Goal: Register for event/course

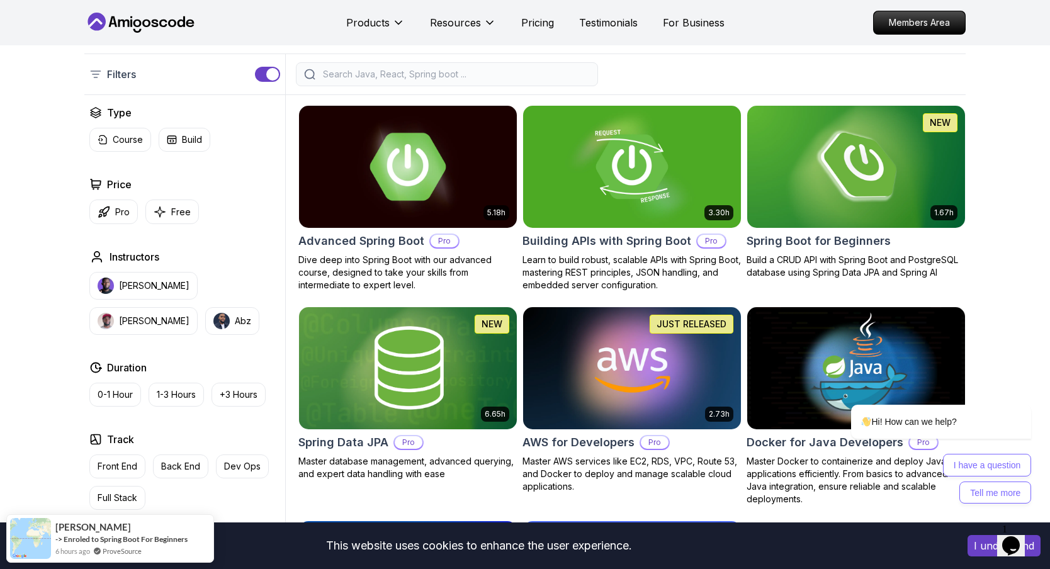
scroll to position [274, 0]
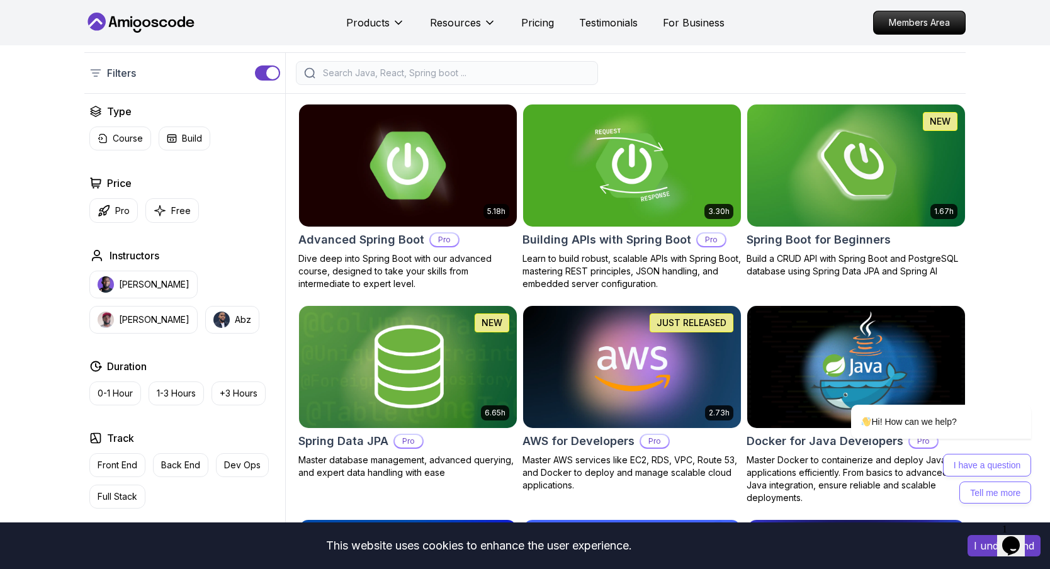
click at [370, 168] on img at bounding box center [407, 165] width 229 height 128
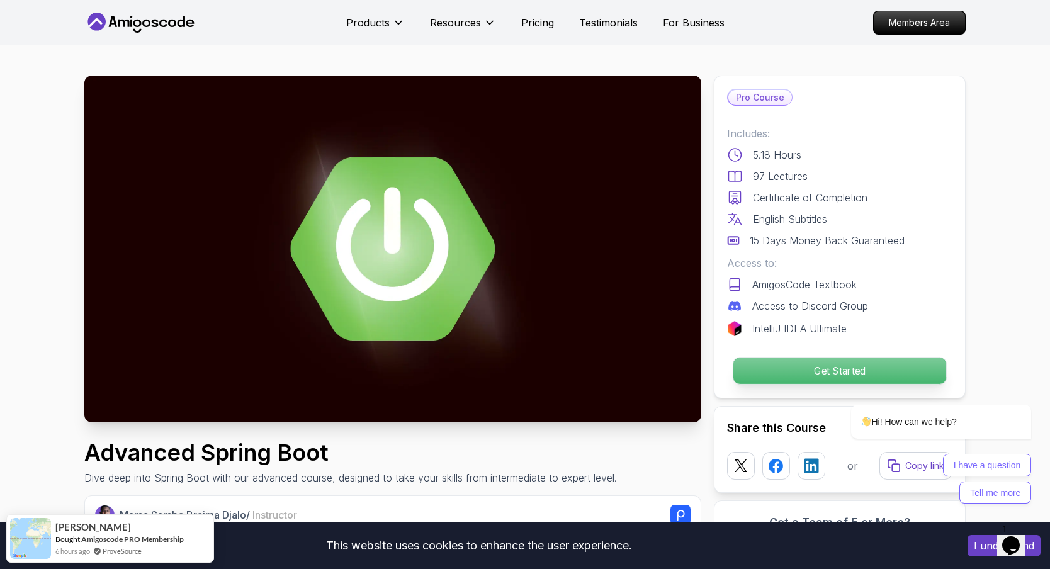
click at [770, 365] on p "Get Started" at bounding box center [840, 371] width 213 height 26
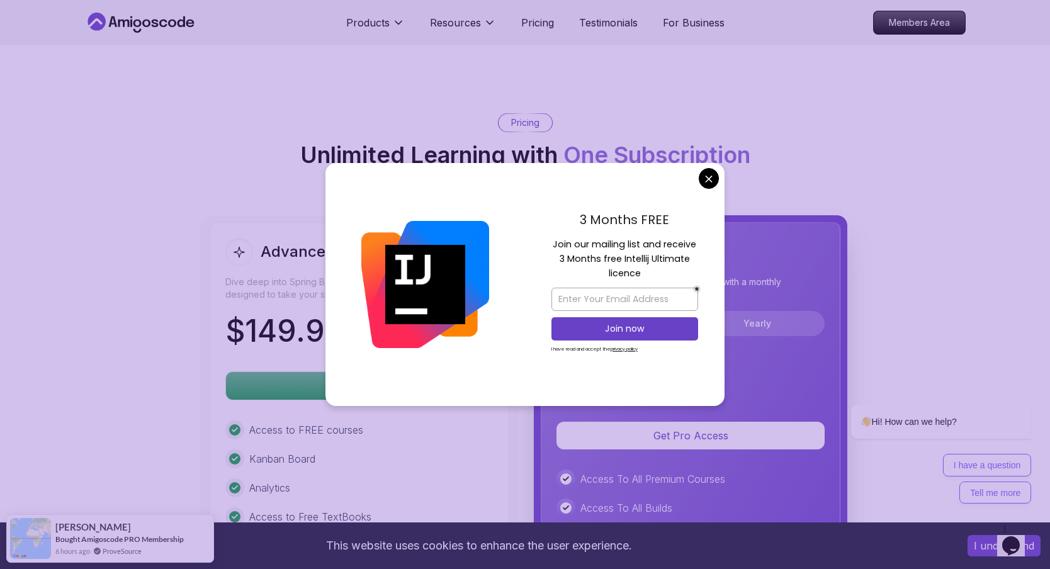
scroll to position [2658, 0]
click at [712, 179] on body "This website uses cookies to enhance the user experience. I understand Products…" at bounding box center [525, 180] width 1050 height 5676
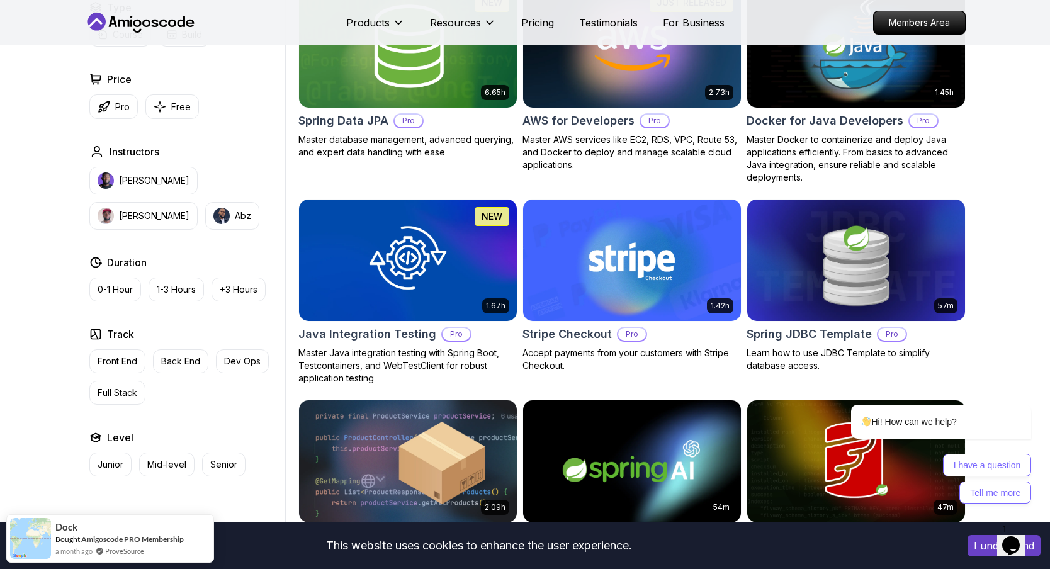
scroll to position [137, 0]
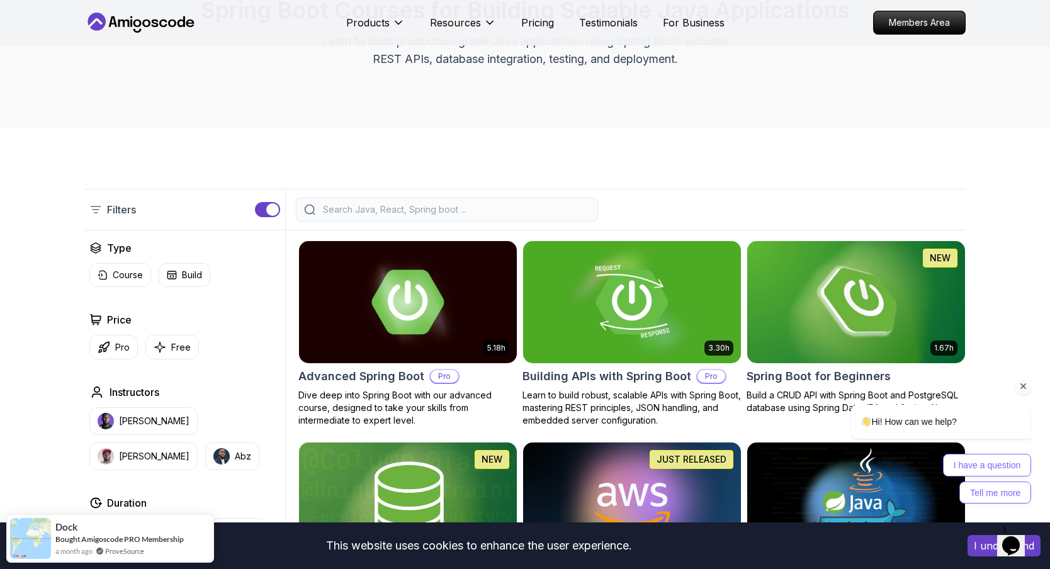
click at [872, 302] on div "Hi! How can we help? I have a question Tell me more" at bounding box center [924, 399] width 227 height 222
click at [796, 379] on h2 "Spring Boot for Beginners" at bounding box center [819, 377] width 144 height 18
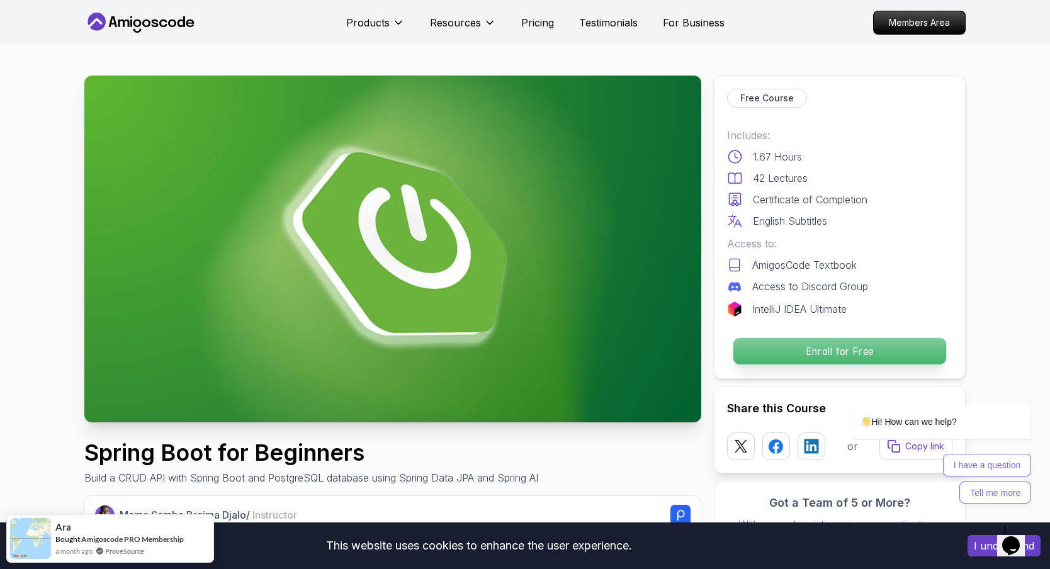
click at [758, 345] on p "Enroll for Free" at bounding box center [840, 351] width 213 height 26
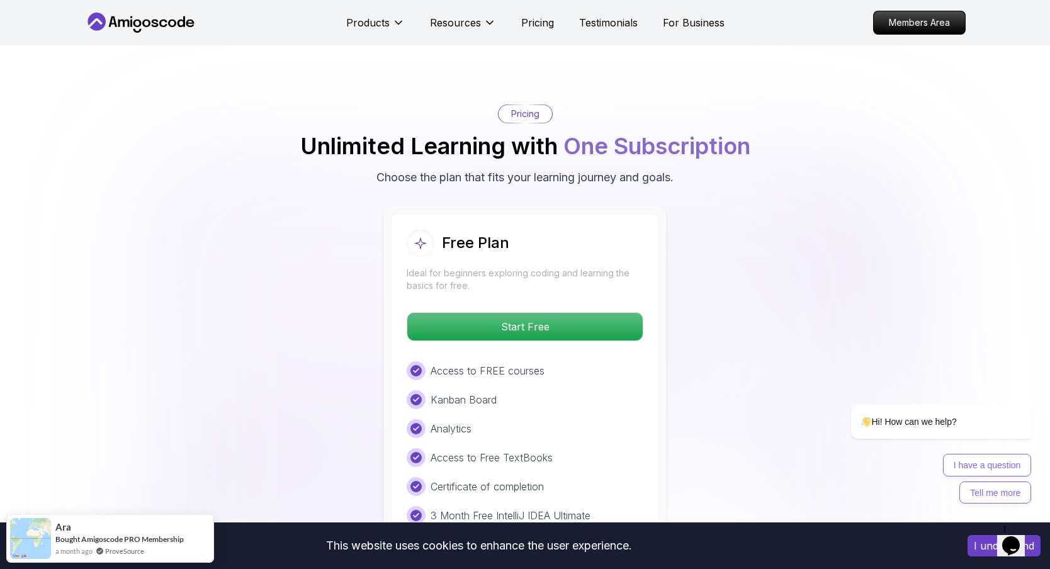
scroll to position [2473, 0]
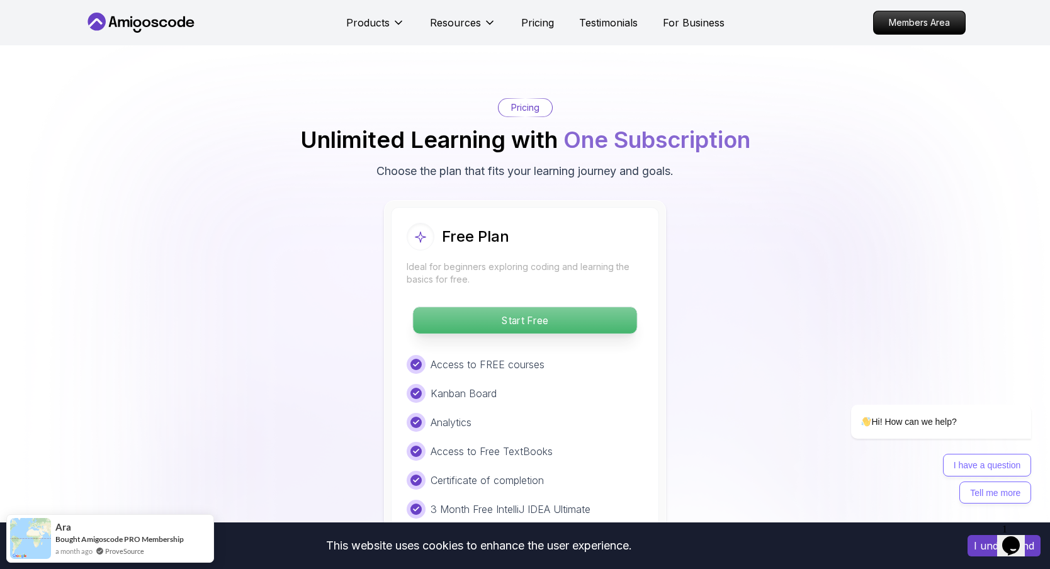
click at [520, 310] on p "Start Free" at bounding box center [525, 320] width 224 height 26
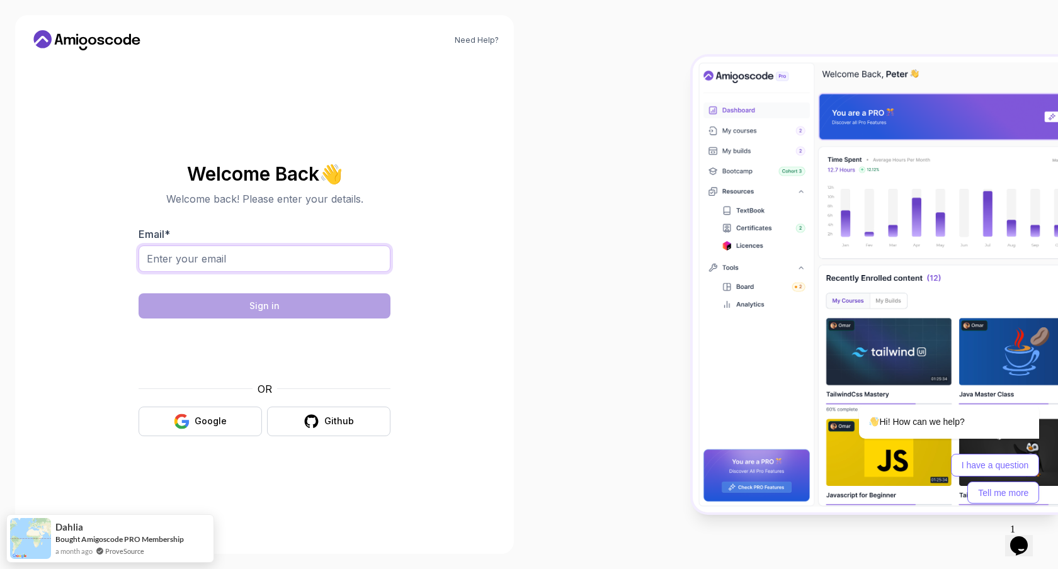
click at [216, 263] on input "Email *" at bounding box center [265, 259] width 252 height 26
click at [202, 407] on button "Google" at bounding box center [200, 422] width 123 height 30
click at [202, 420] on div "Google" at bounding box center [211, 421] width 32 height 13
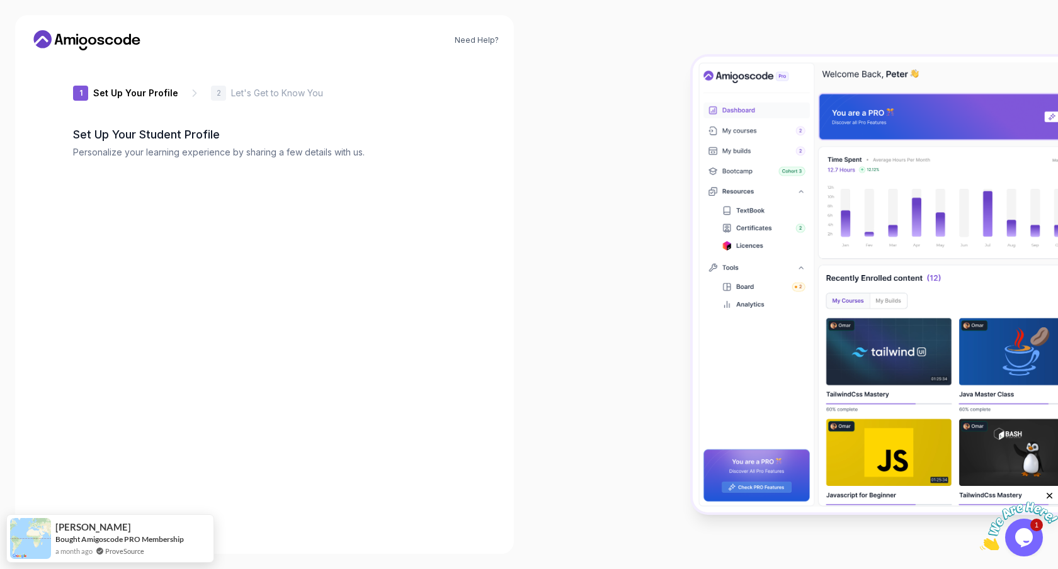
type input "wittyquokkaedd75"
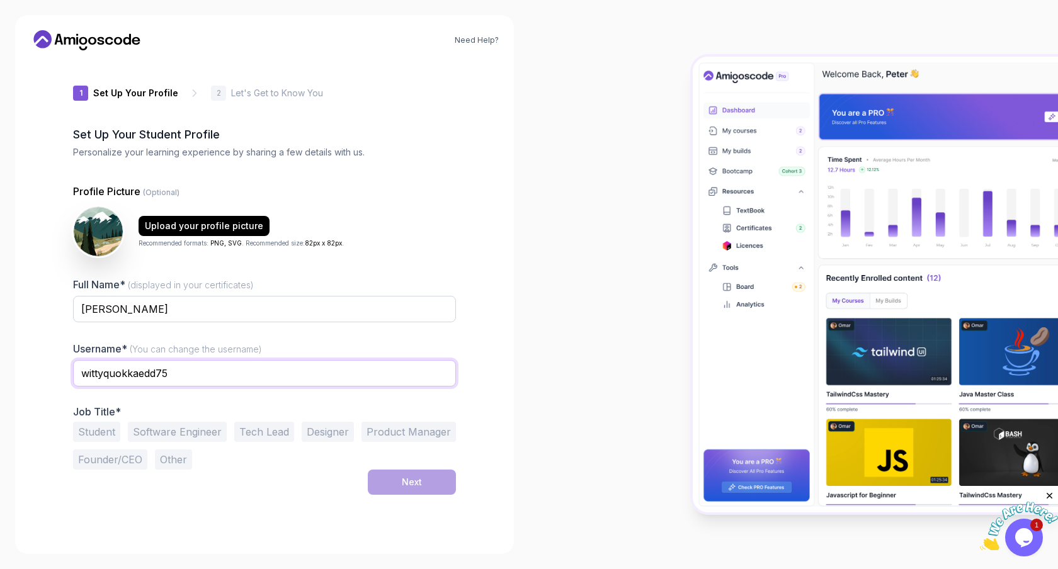
drag, startPoint x: 200, startPoint y: 372, endPoint x: 0, endPoint y: 354, distance: 200.4
click at [0, 354] on div "Need Help? 1 Set Up Your Profile 1 Set Up Your Profile 2 Let's Get to Know You …" at bounding box center [264, 284] width 529 height 569
type input "pranav"
click at [47, 393] on div "Need Help? 1 Set Up Your Profile 1 Set Up Your Profile 2 Let's Get to Know You …" at bounding box center [264, 284] width 499 height 539
click at [95, 433] on button "Student" at bounding box center [96, 432] width 47 height 20
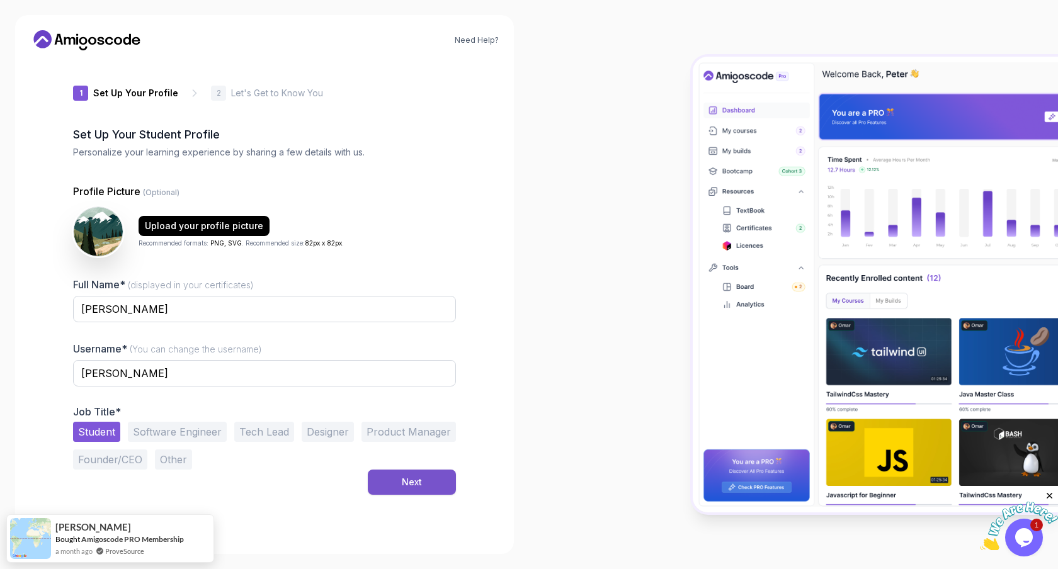
click at [407, 474] on button "Next" at bounding box center [412, 482] width 88 height 25
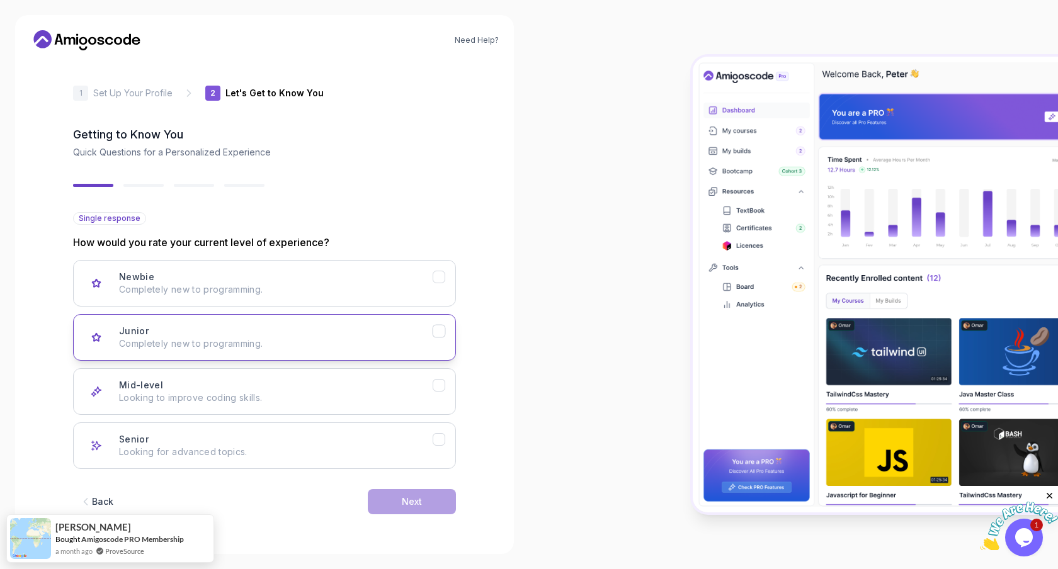
click at [222, 354] on button "Junior Completely new to programming." at bounding box center [264, 337] width 383 height 47
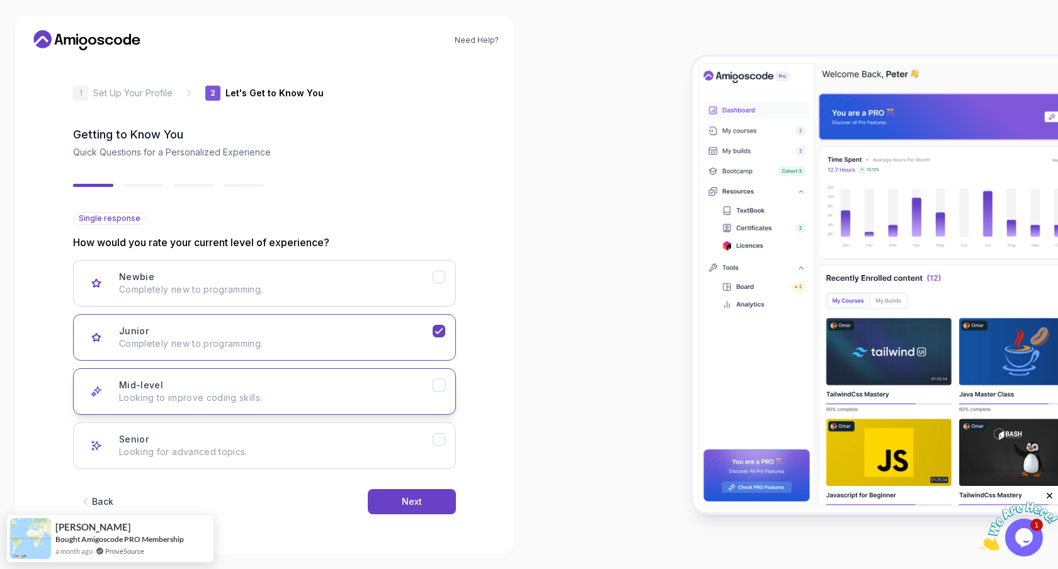
click at [254, 393] on p "Looking to improve coding skills." at bounding box center [276, 398] width 314 height 13
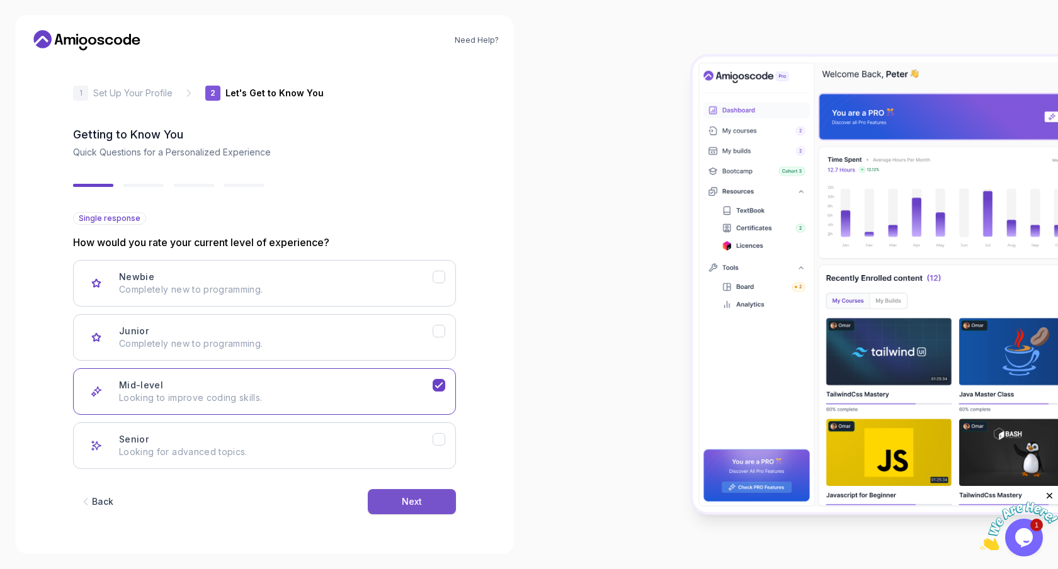
click at [411, 508] on div "Next" at bounding box center [412, 502] width 20 height 13
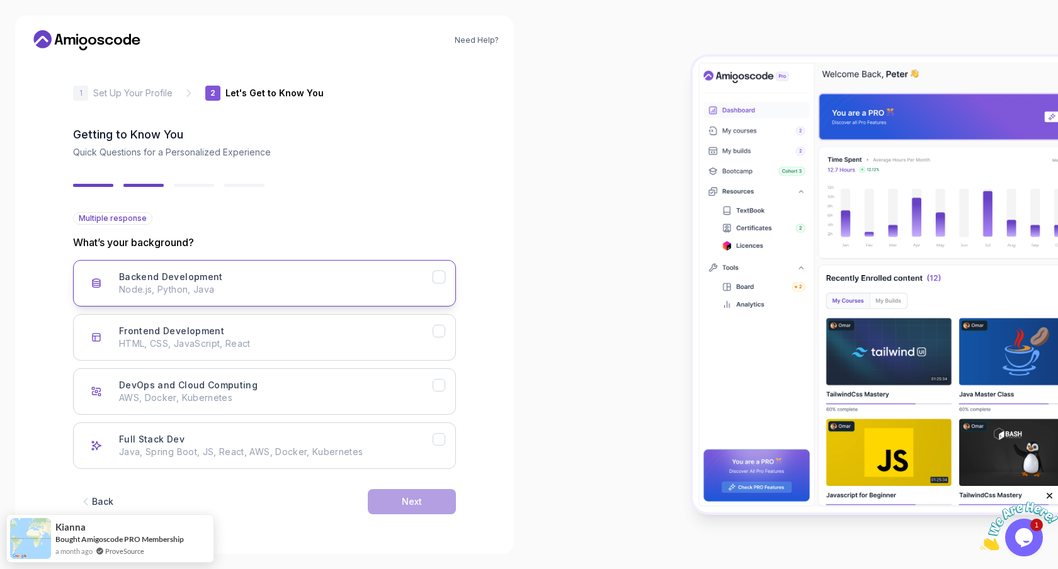
click at [267, 287] on p "Node.js, Python, Java" at bounding box center [276, 289] width 314 height 13
click at [426, 506] on button "Next" at bounding box center [412, 501] width 88 height 25
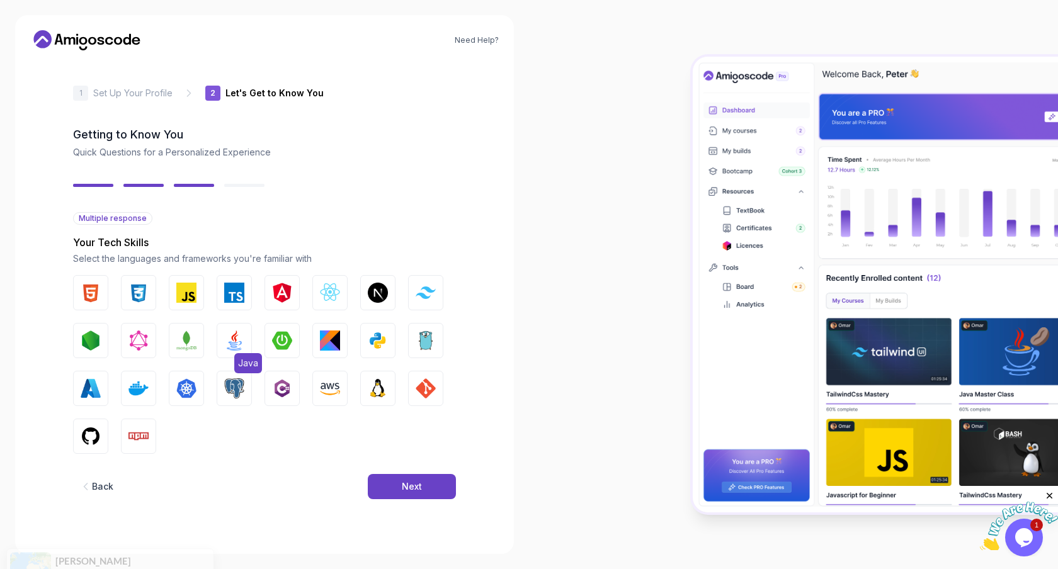
click at [247, 341] on button "Java" at bounding box center [234, 340] width 35 height 35
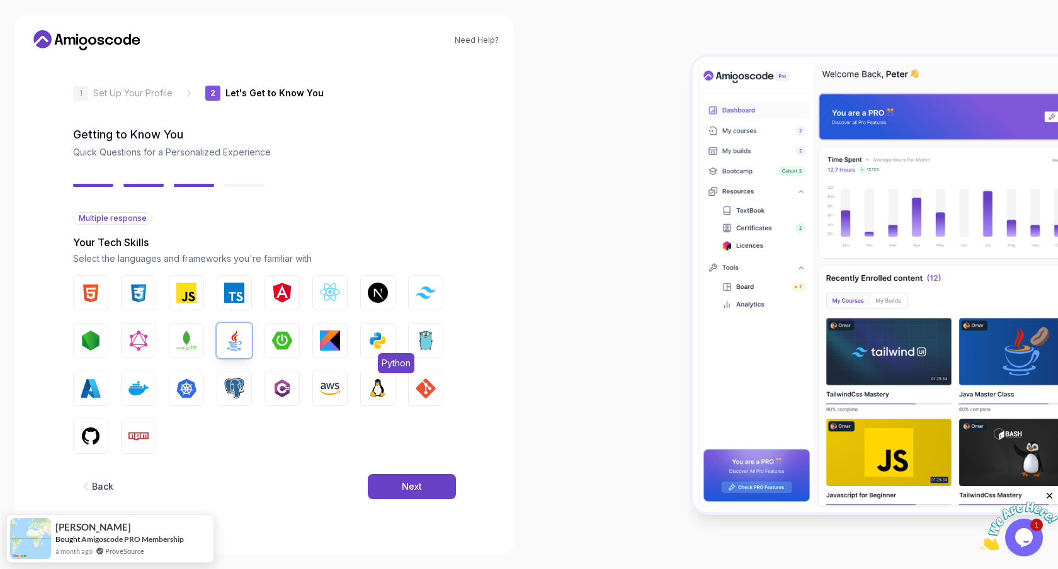
click at [380, 341] on img "button" at bounding box center [378, 341] width 20 height 20
click at [93, 439] on img "button" at bounding box center [91, 436] width 20 height 20
click at [407, 491] on div "Next" at bounding box center [412, 487] width 20 height 13
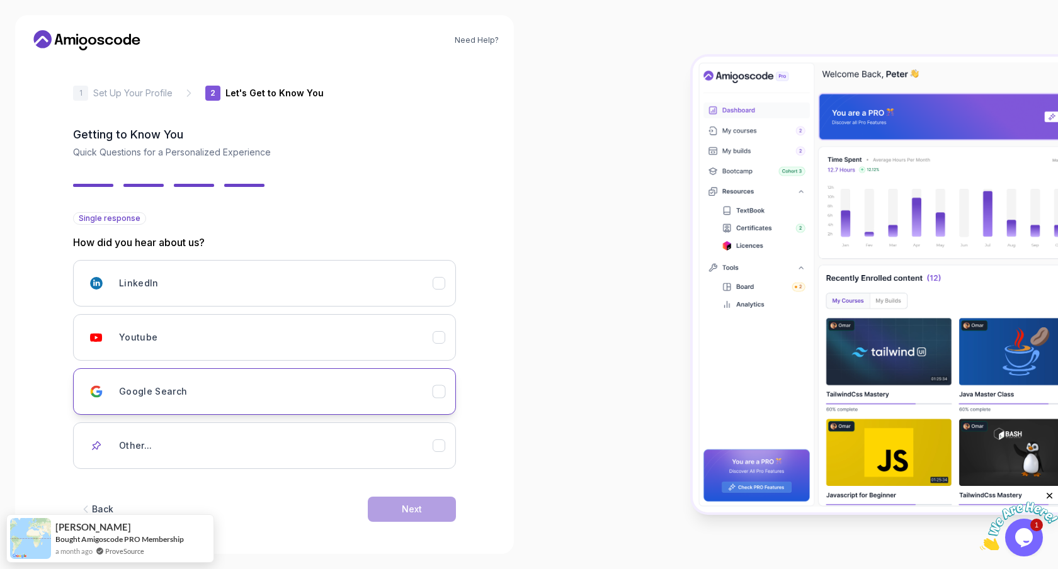
click at [377, 401] on div "Google Search" at bounding box center [276, 391] width 314 height 25
click at [407, 510] on div "Next" at bounding box center [412, 509] width 20 height 13
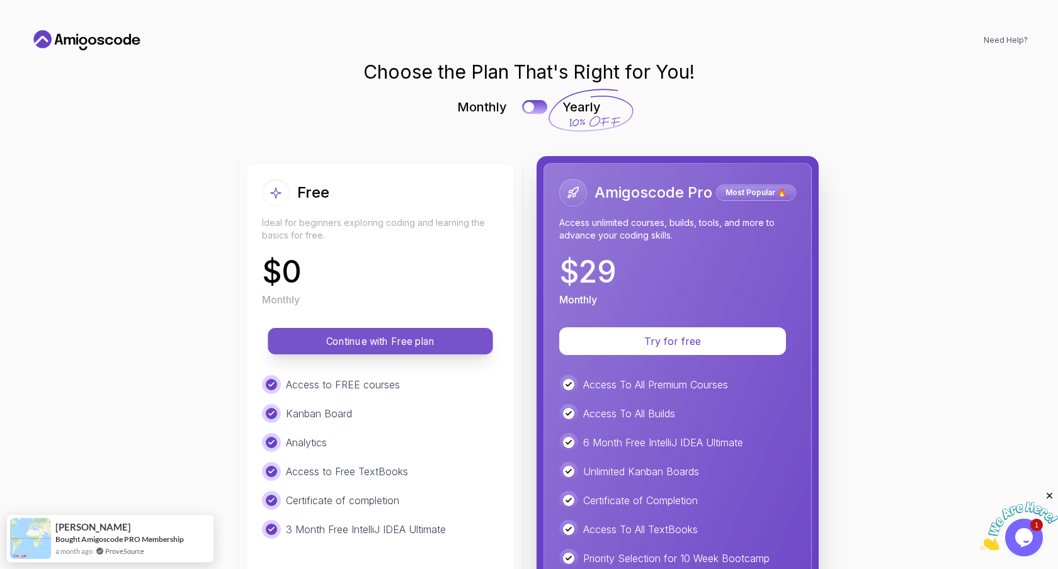
click at [389, 341] on p "Continue with Free plan" at bounding box center [380, 341] width 196 height 14
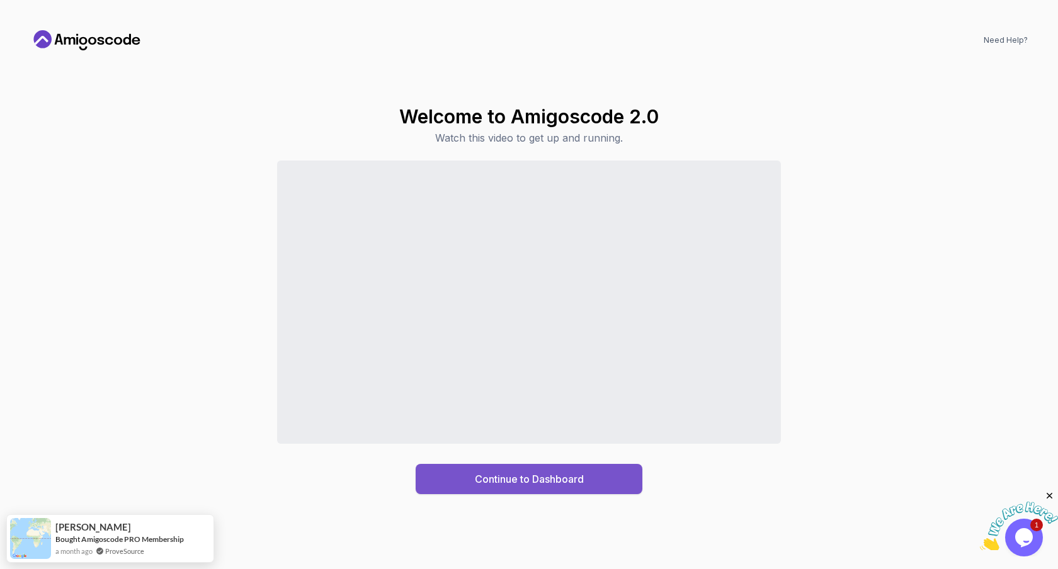
click at [501, 473] on div "Continue to Dashboard" at bounding box center [529, 479] width 109 height 15
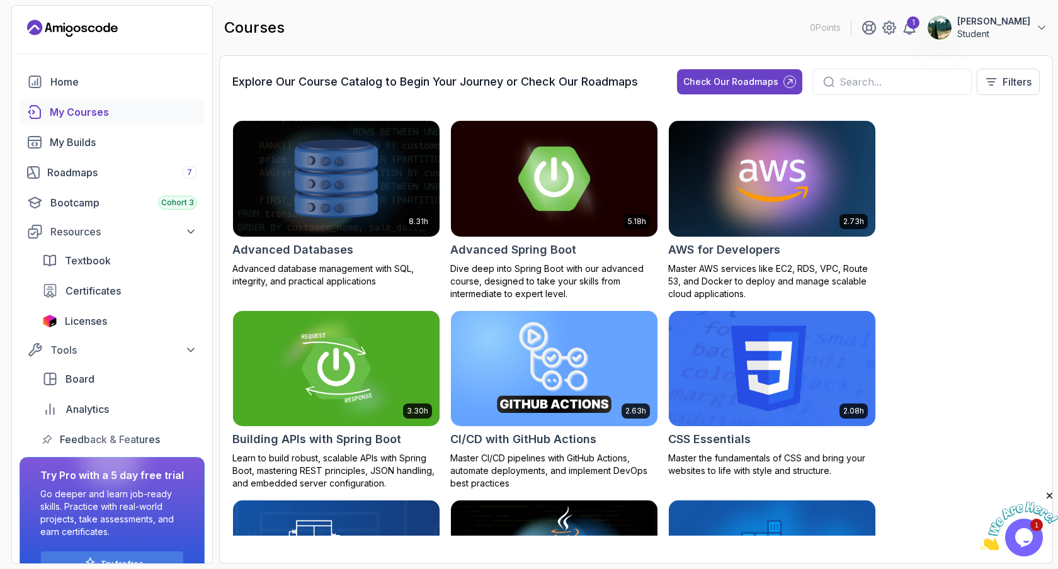
click at [553, 155] on img at bounding box center [554, 179] width 217 height 122
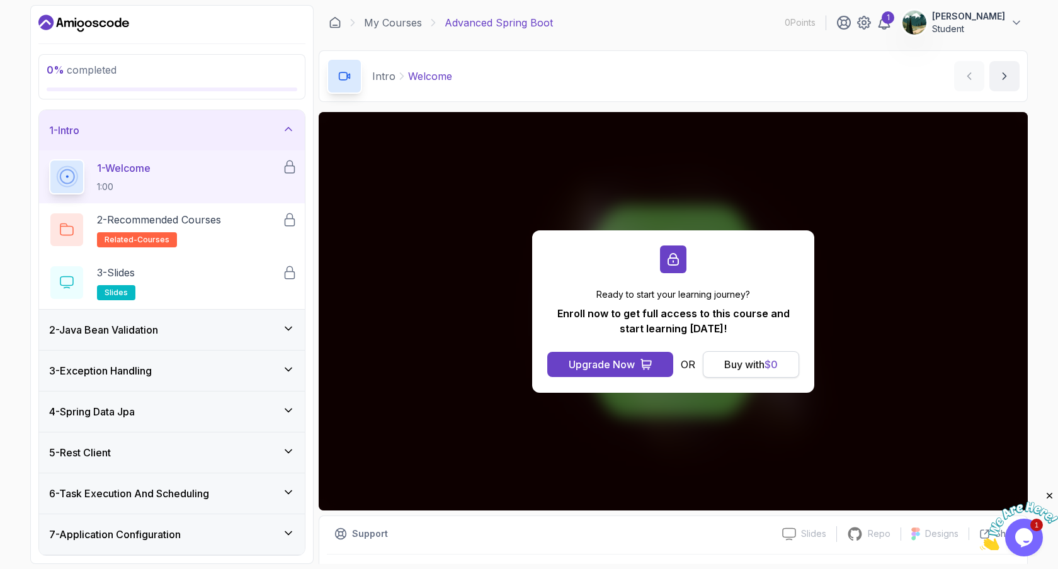
click at [775, 363] on span "$ 0" at bounding box center [771, 364] width 13 height 13
click at [737, 368] on div "Buy with $ 0" at bounding box center [751, 364] width 54 height 15
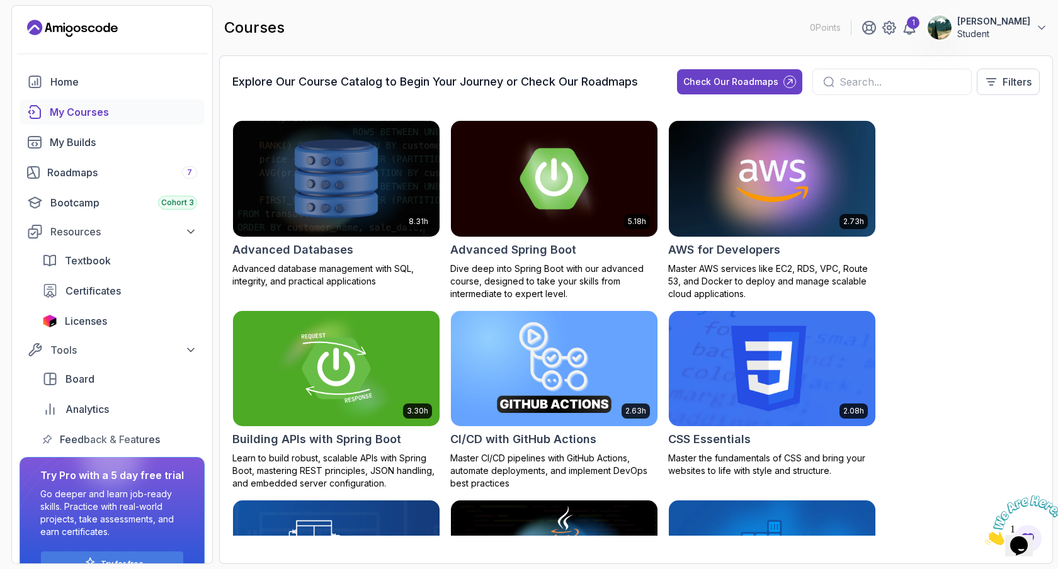
click at [868, 77] on input "text" at bounding box center [901, 81] width 122 height 15
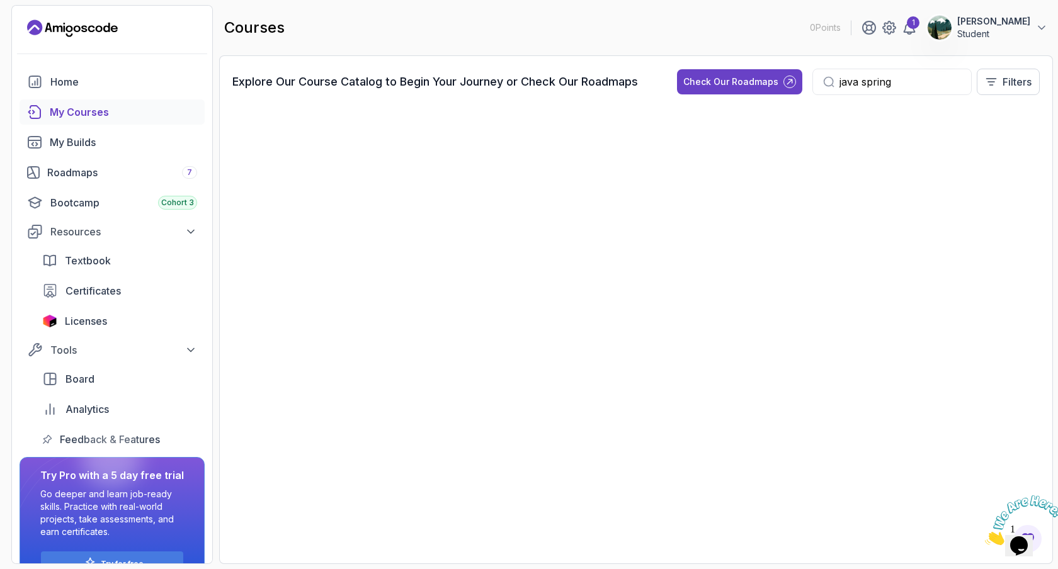
click at [846, 78] on input "java spring" at bounding box center [901, 81] width 122 height 15
drag, startPoint x: 908, startPoint y: 79, endPoint x: 855, endPoint y: 83, distance: 53.6
click at [855, 83] on input "java spring" at bounding box center [901, 81] width 122 height 15
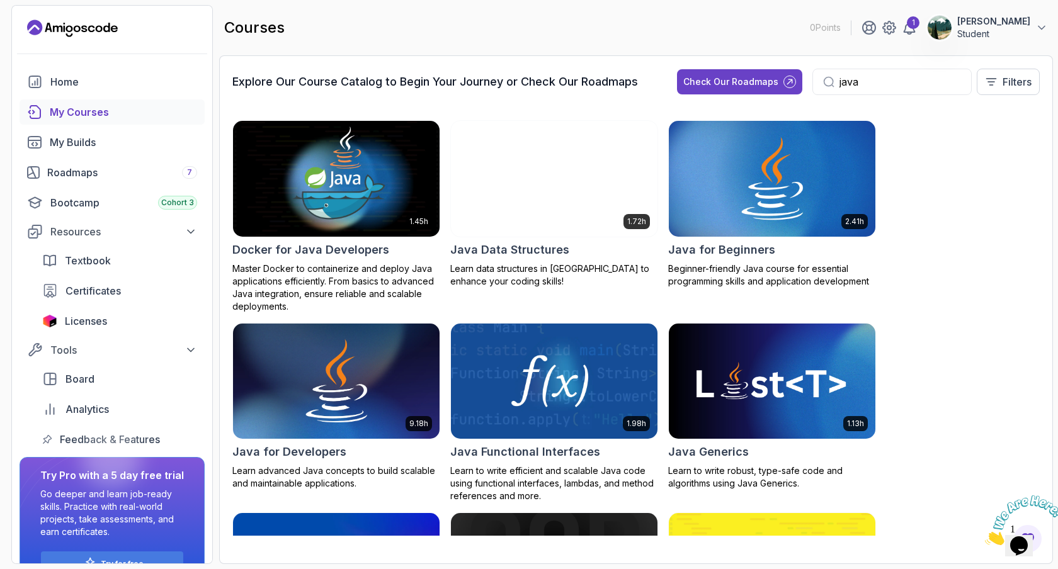
type input "java"
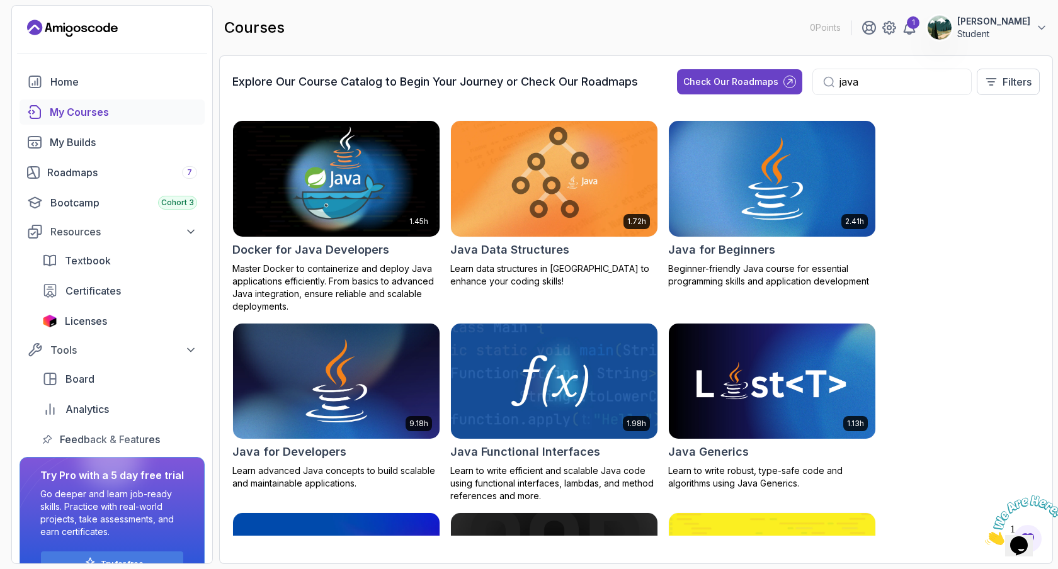
click at [983, 239] on div "1.45h Docker for Java Developers Master Docker to containerize and deploy Java …" at bounding box center [635, 328] width 807 height 416
